Goal: Check status: Check status

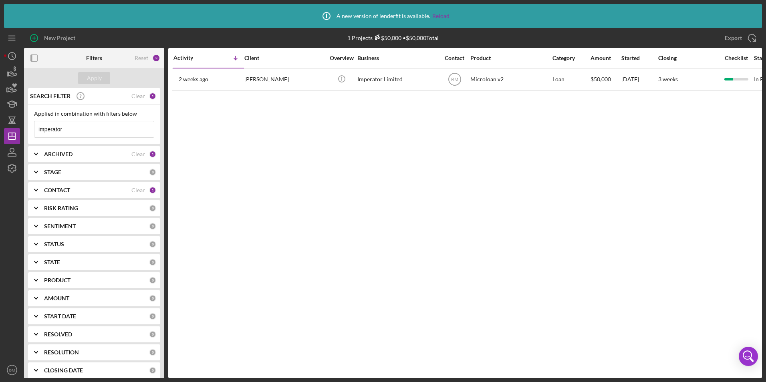
click at [96, 120] on div "Applied in combination with filters below imperator Icon/Menu Close" at bounding box center [94, 124] width 120 height 27
drag, startPoint x: 96, startPoint y: 120, endPoint x: 89, endPoint y: 127, distance: 9.4
click at [89, 127] on input "imperator" at bounding box center [93, 129] width 119 height 16
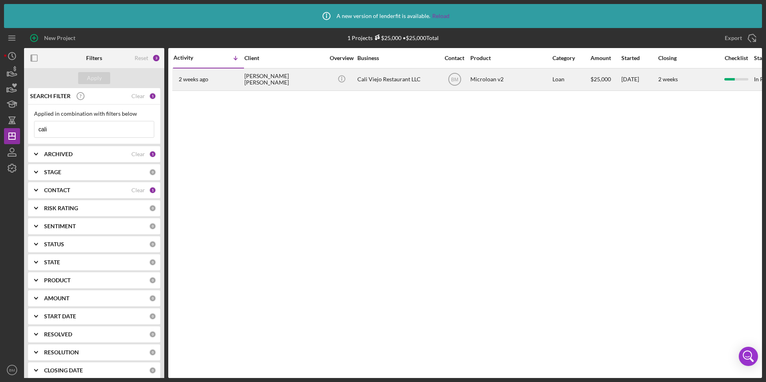
type input "cali"
click at [374, 81] on div "Cali Viejo Restaurant LLC" at bounding box center [397, 79] width 80 height 21
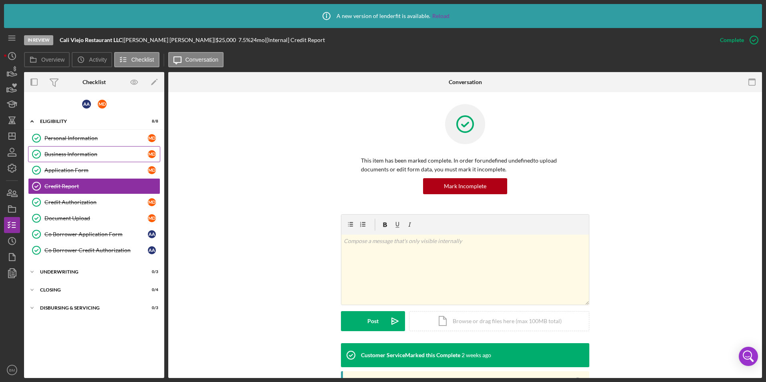
click at [79, 149] on link "Business Information Business Information M D" at bounding box center [94, 154] width 132 height 16
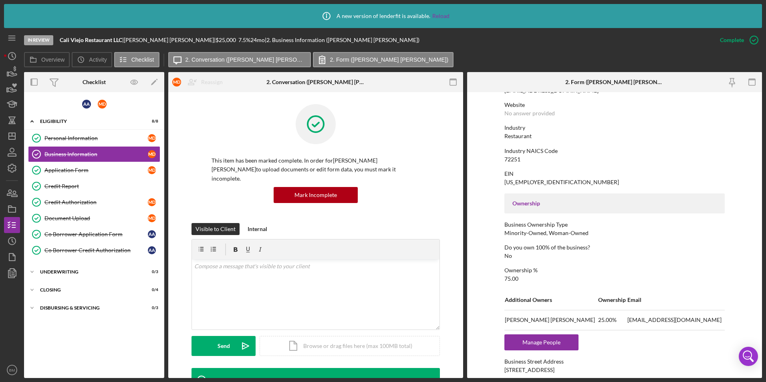
scroll to position [160, 0]
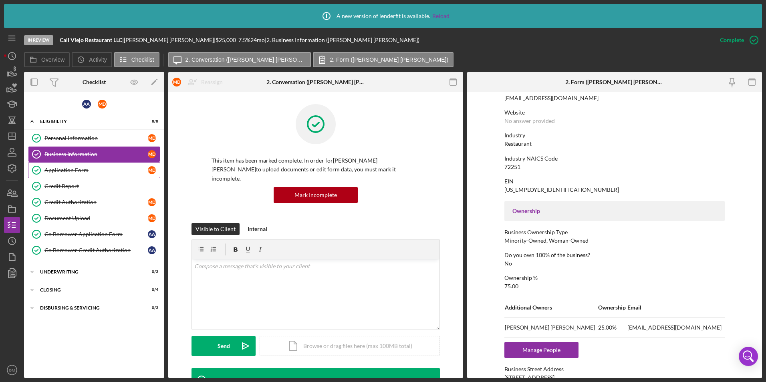
click at [78, 175] on link "Application Form Application Form M D" at bounding box center [94, 170] width 132 height 16
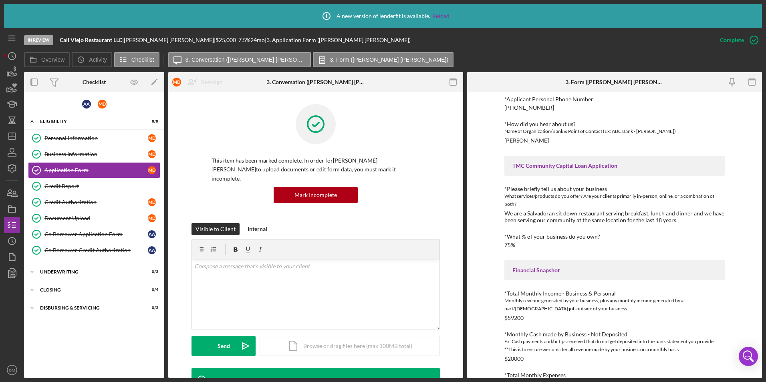
scroll to position [240, 0]
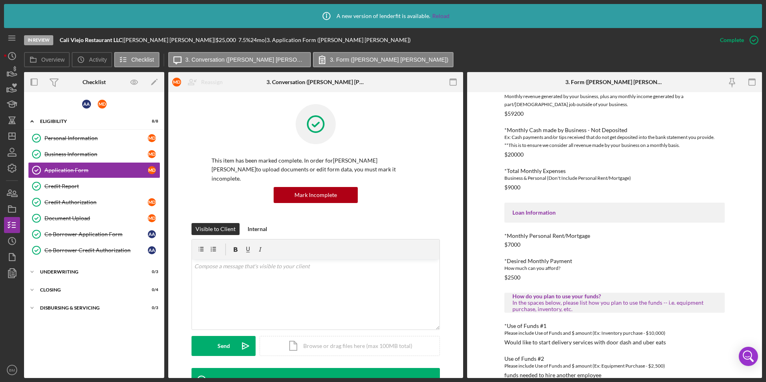
click at [511, 155] on div "$20000" at bounding box center [513, 154] width 19 height 6
click at [79, 183] on div "Credit Report" at bounding box center [101, 186] width 115 height 6
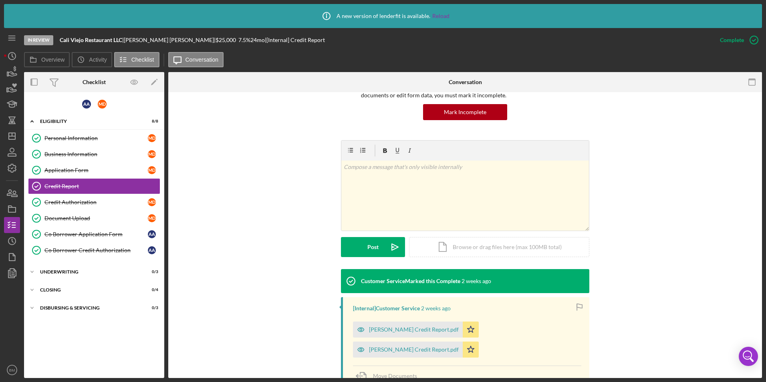
scroll to position [171, 0]
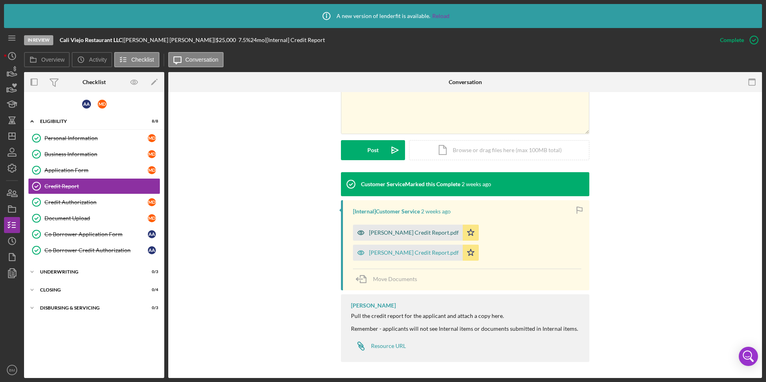
click at [391, 231] on div "[PERSON_NAME] Credit Report.pdf" at bounding box center [414, 233] width 90 height 6
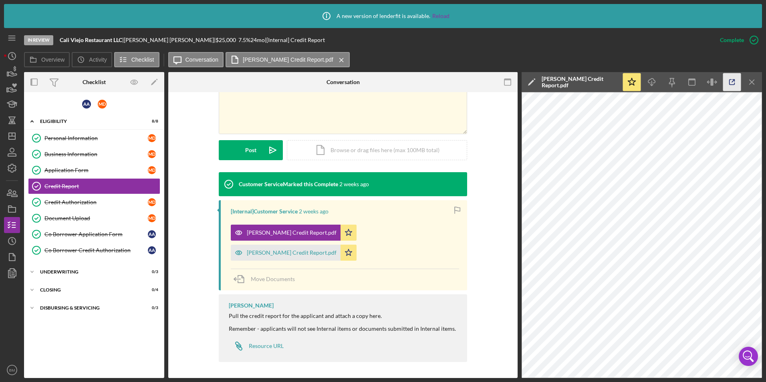
click at [732, 86] on icon "button" at bounding box center [732, 82] width 18 height 18
click at [267, 253] on div "[PERSON_NAME] Credit Report.pdf" at bounding box center [292, 253] width 90 height 6
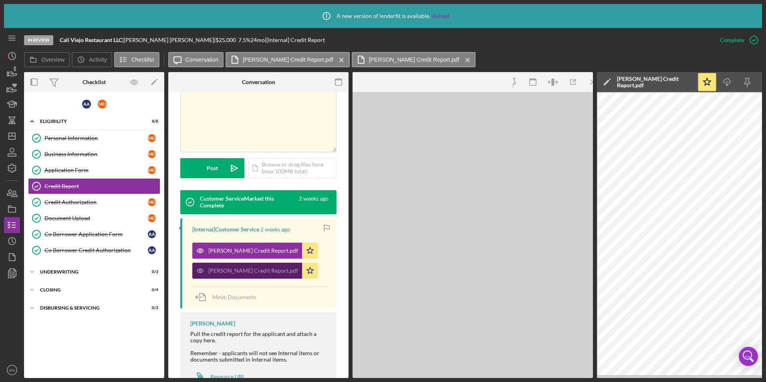
scroll to position [180, 0]
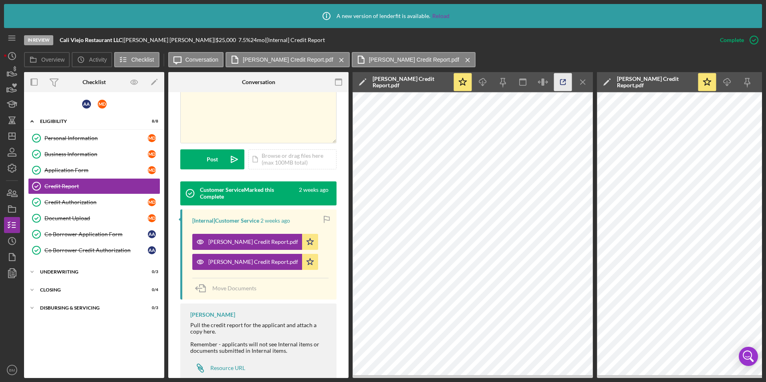
click at [568, 78] on icon "button" at bounding box center [563, 82] width 18 height 18
